Goal: Register for event/course

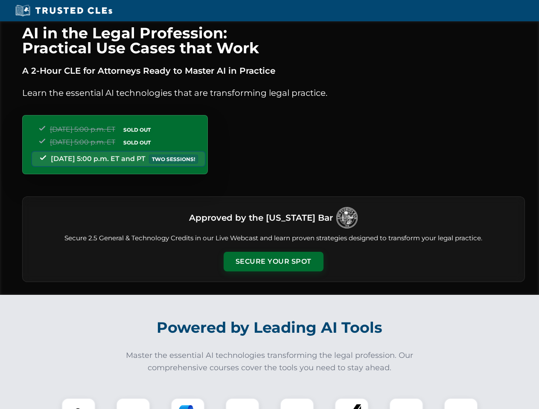
click at [273, 262] on button "Secure Your Spot" at bounding box center [273, 262] width 100 height 20
click at [78, 404] on img at bounding box center [78, 415] width 25 height 25
click at [133, 404] on div at bounding box center [133, 415] width 34 height 34
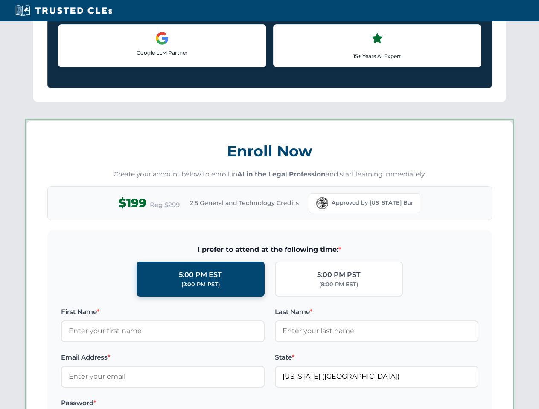
click at [242, 404] on label "Password *" at bounding box center [162, 403] width 203 height 10
